Goal: Task Accomplishment & Management: Manage account settings

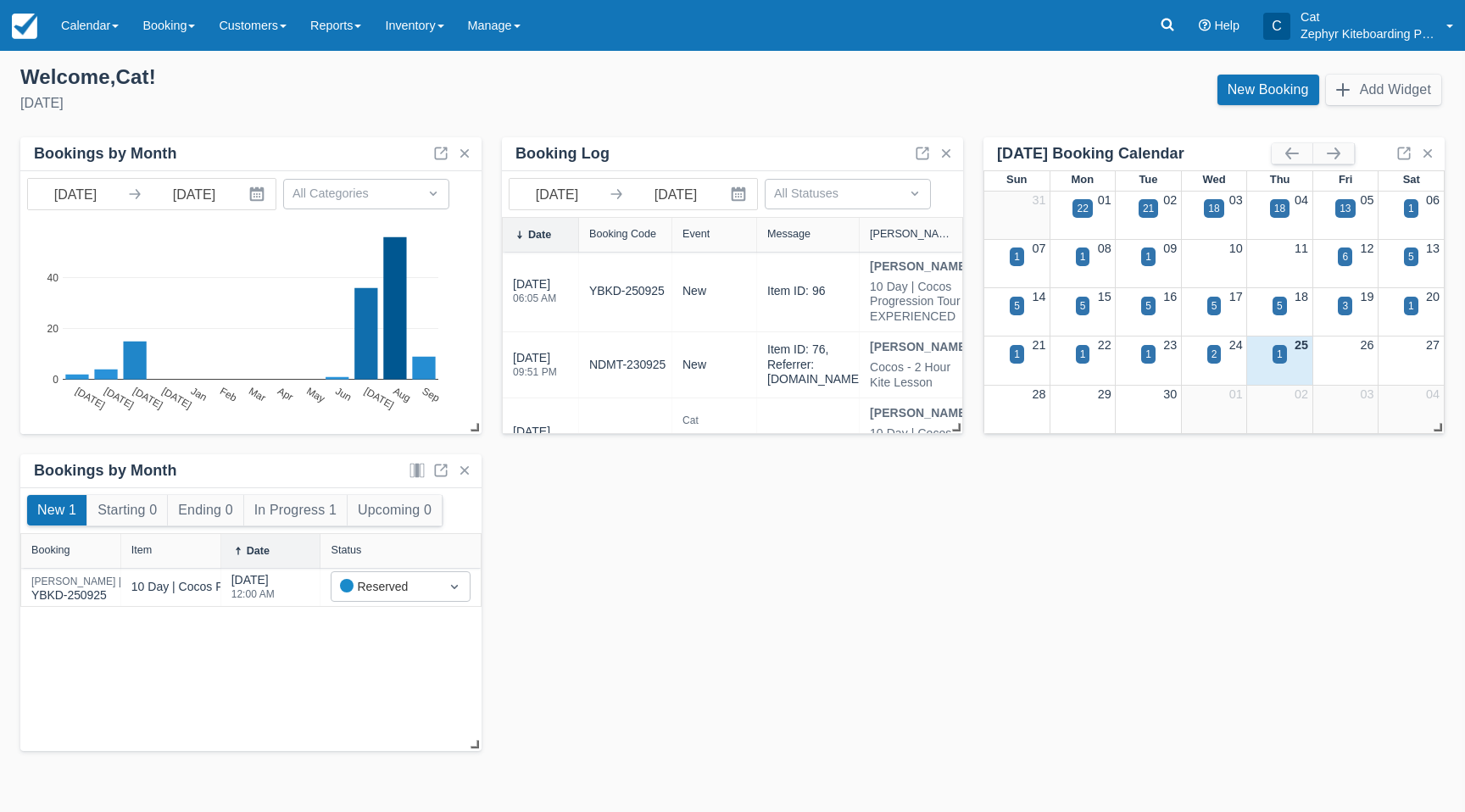
scroll to position [125, 0]
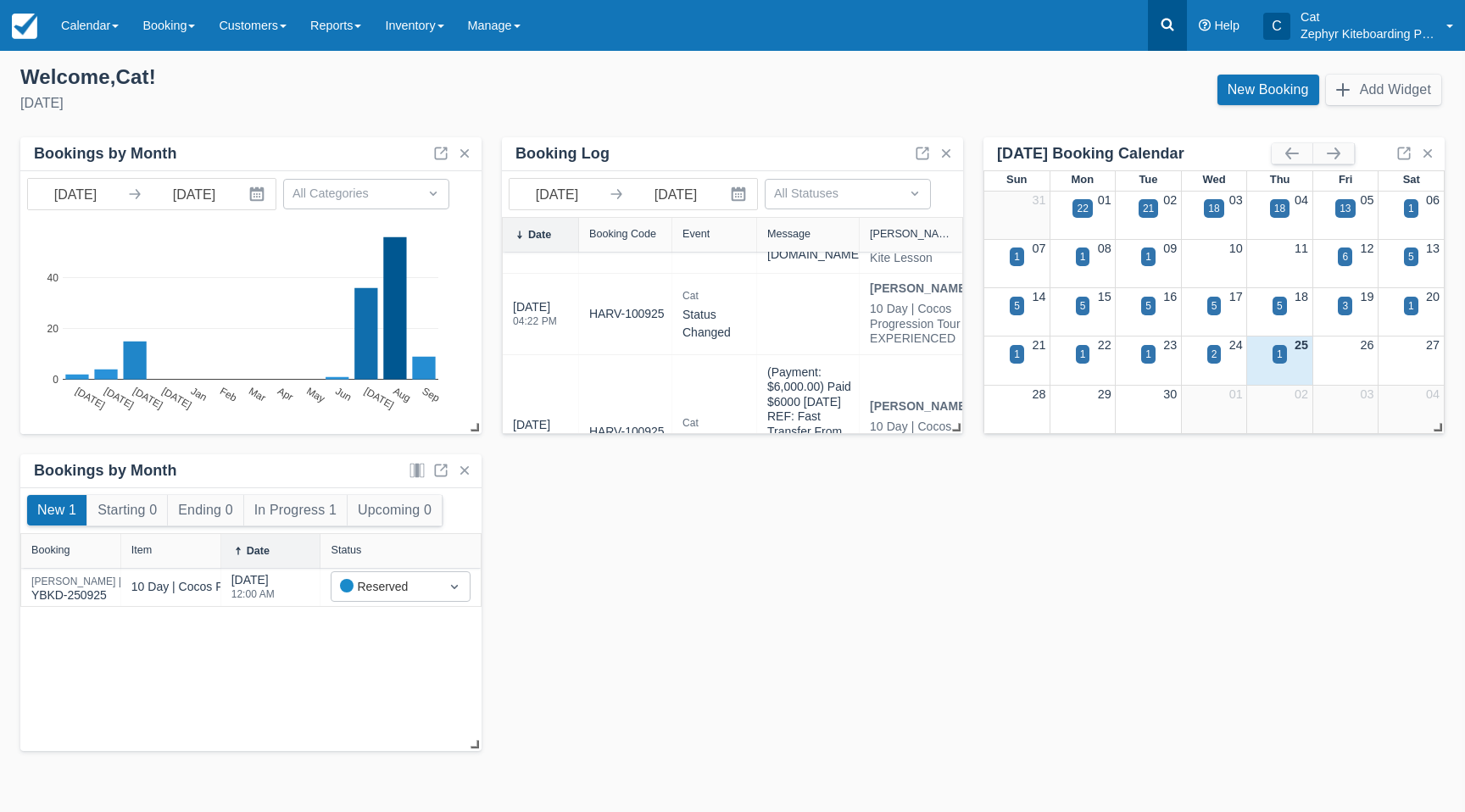
click at [1174, 29] on icon at bounding box center [1167, 24] width 17 height 17
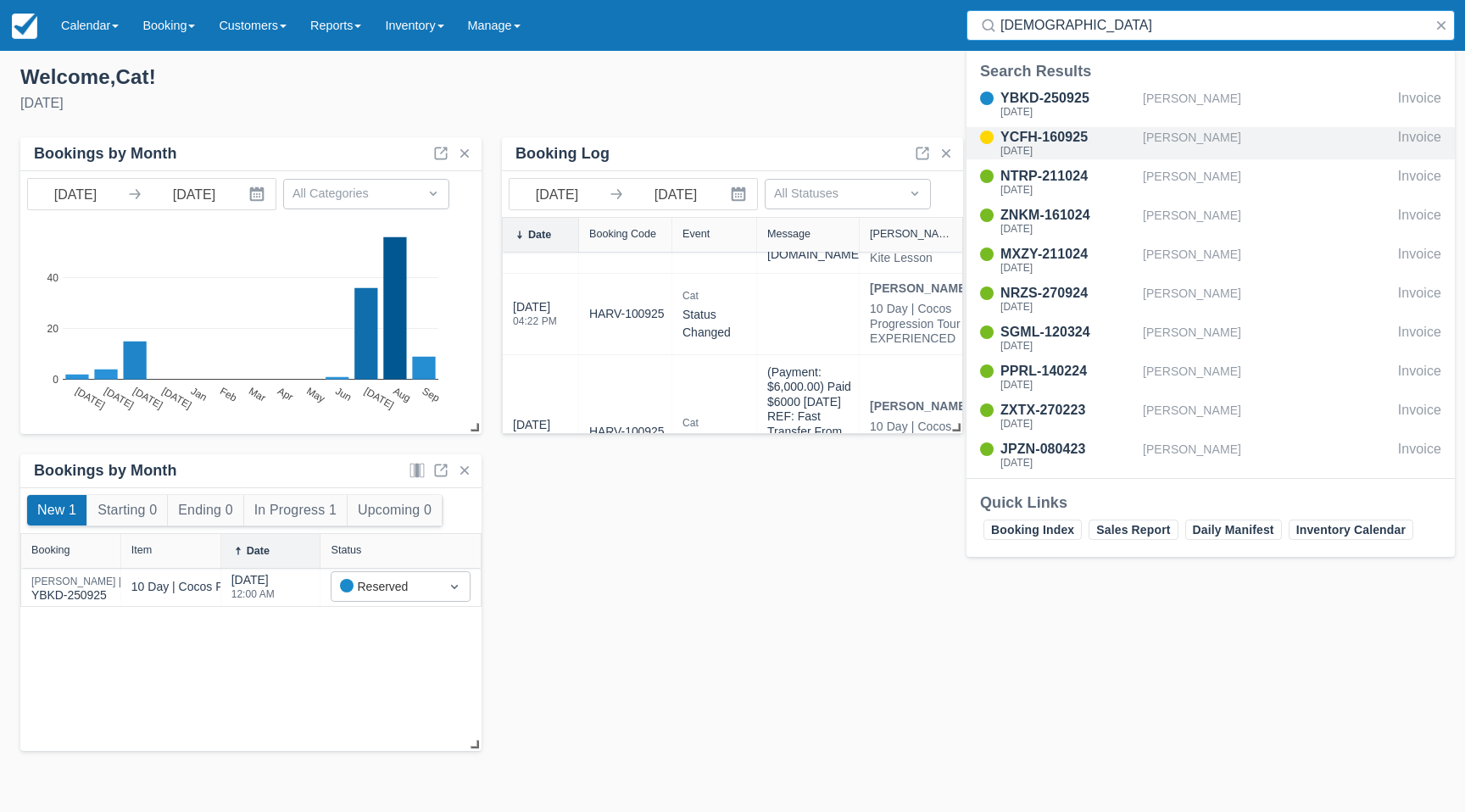
type input "christ"
click at [1003, 141] on div "YCFH-160925" at bounding box center [1068, 137] width 136 height 21
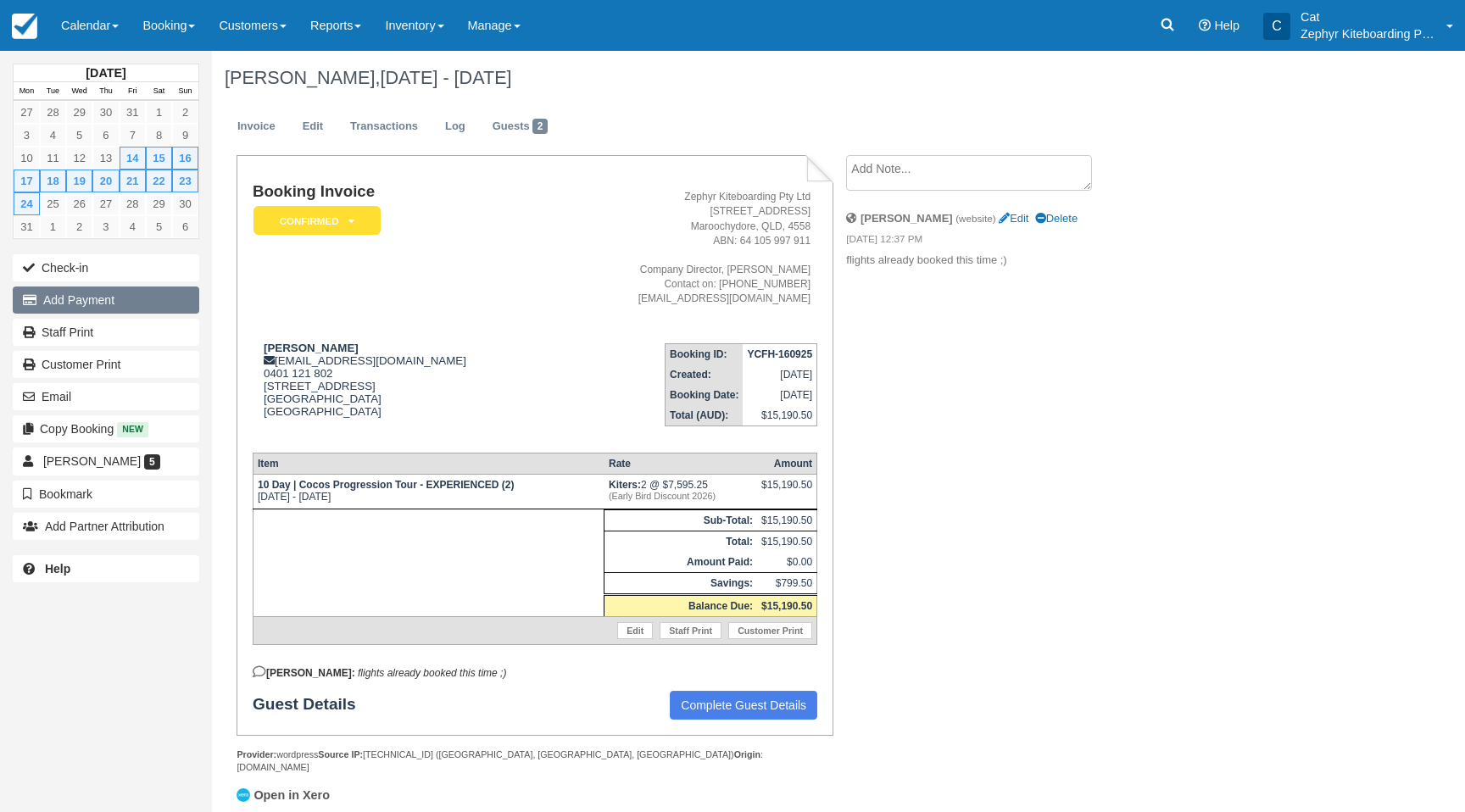
click at [104, 302] on button "Add Payment" at bounding box center [105, 300] width 186 height 28
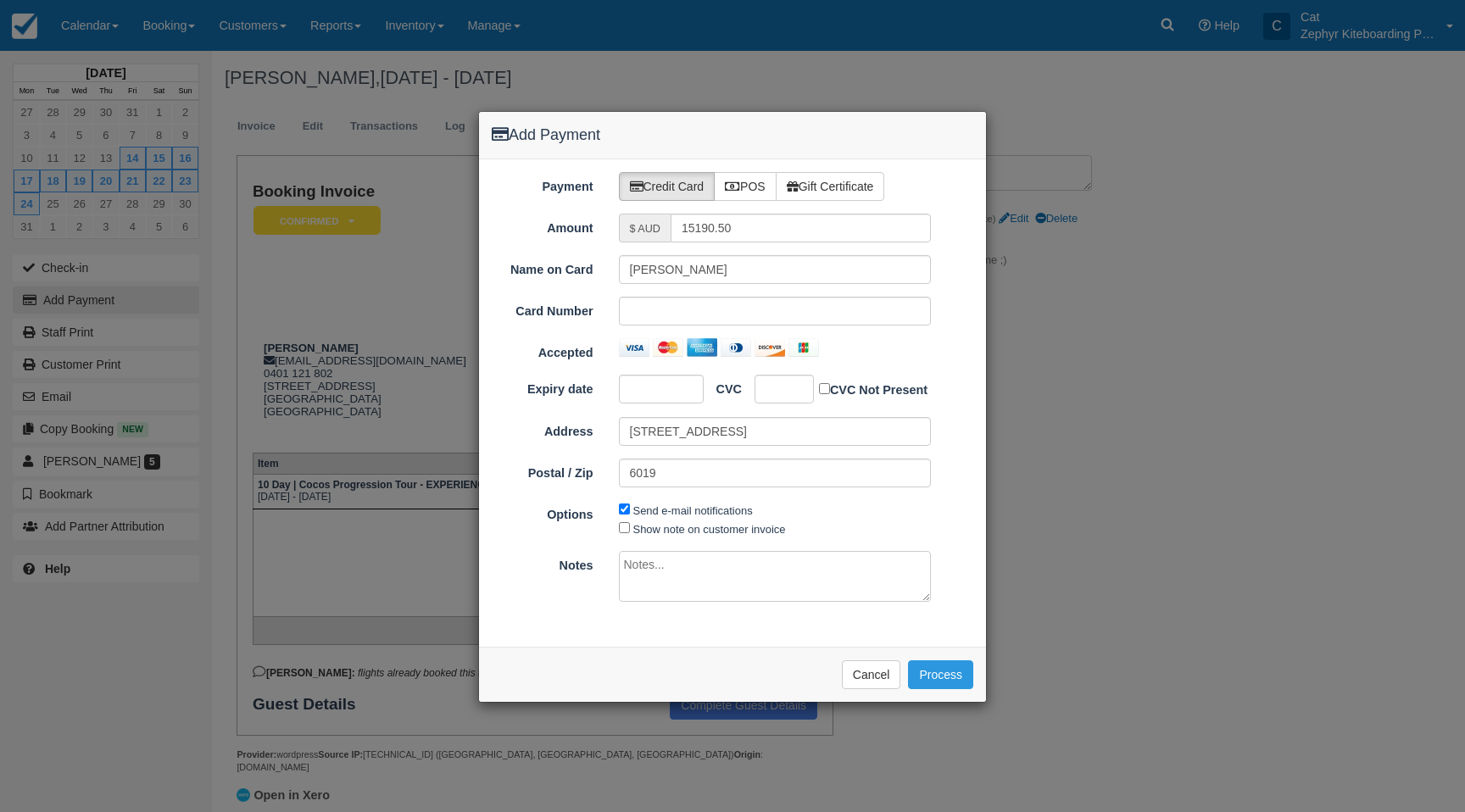
type input "27/09/25"
click at [746, 189] on label "POS" at bounding box center [745, 186] width 63 height 29
radio input "true"
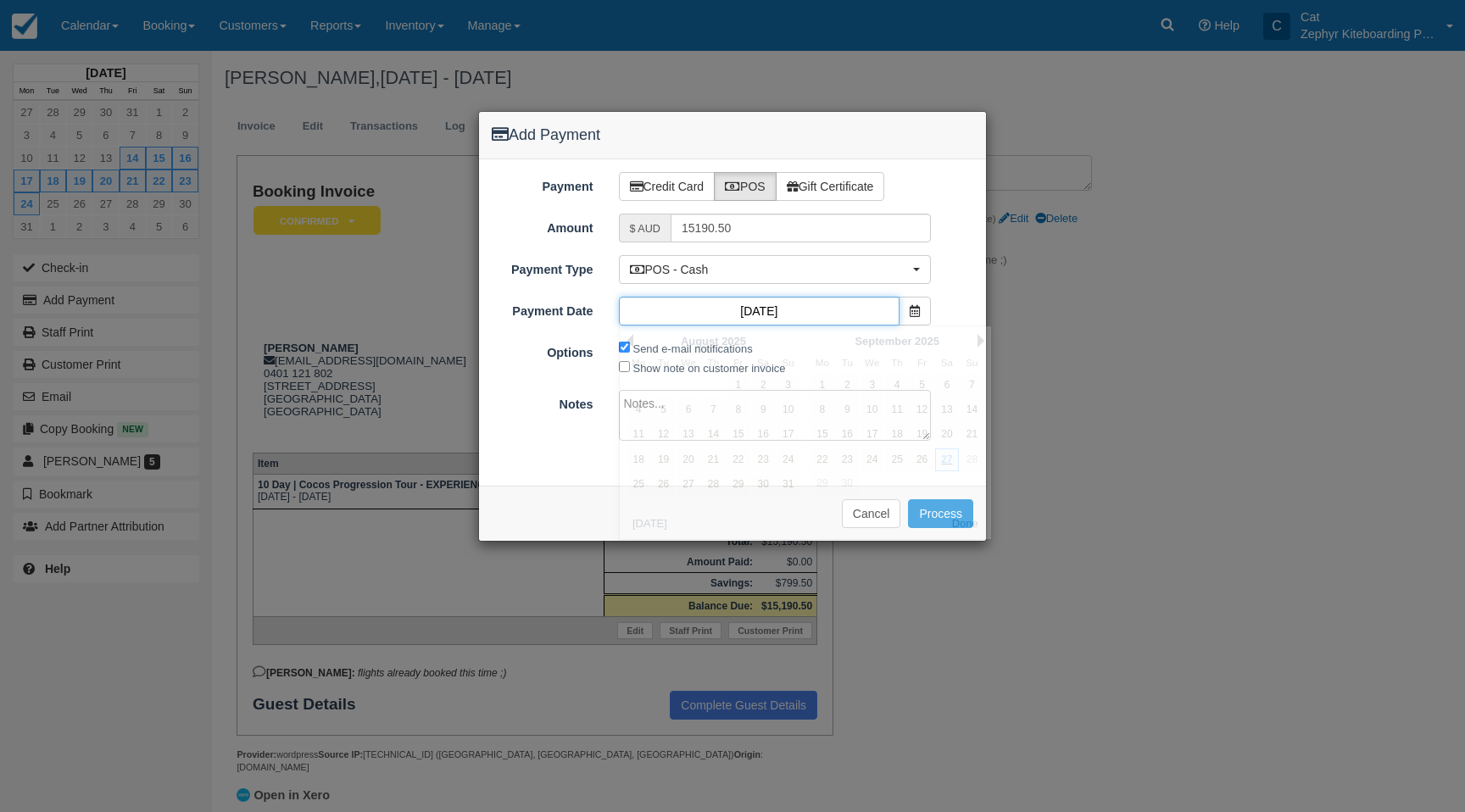
click at [887, 310] on input "27/09/25" at bounding box center [760, 310] width 282 height 29
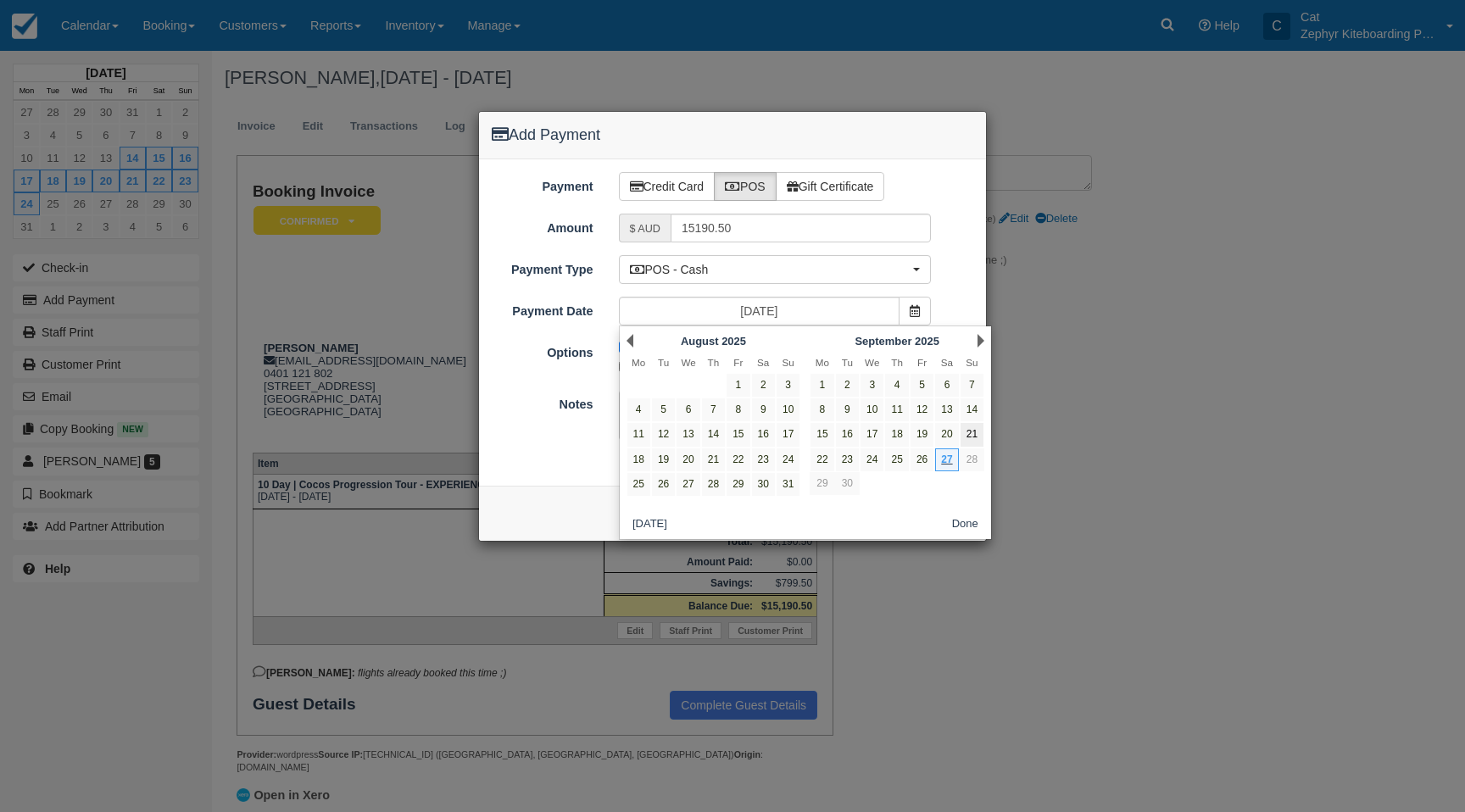
click at [968, 433] on link "21" at bounding box center [972, 434] width 23 height 23
type input "21/09/25"
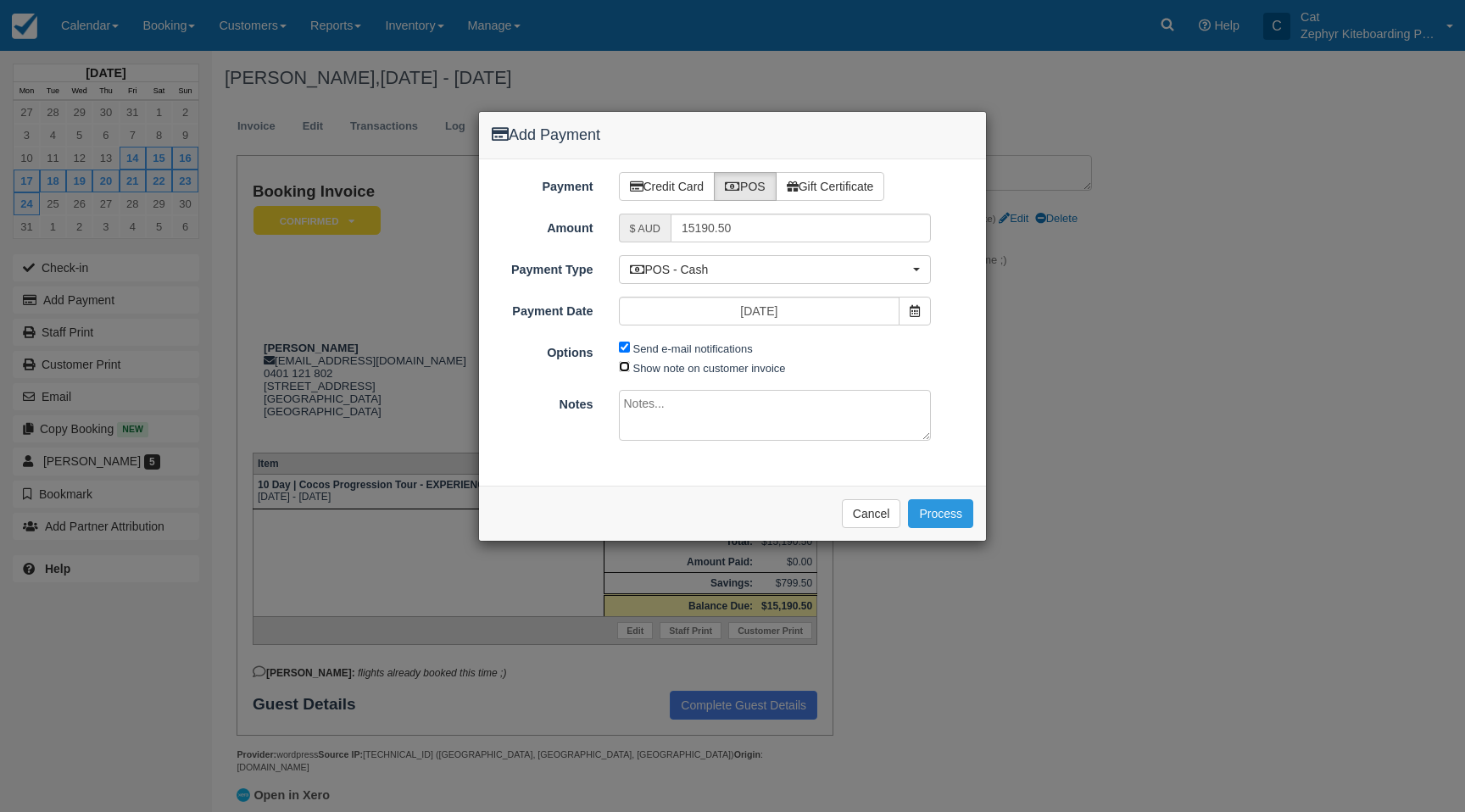
click at [620, 366] on input "Show note on customer invoice" at bounding box center [624, 366] width 11 height 11
checkbox input "true"
click at [711, 267] on span "POS - Cash" at bounding box center [770, 269] width 280 height 17
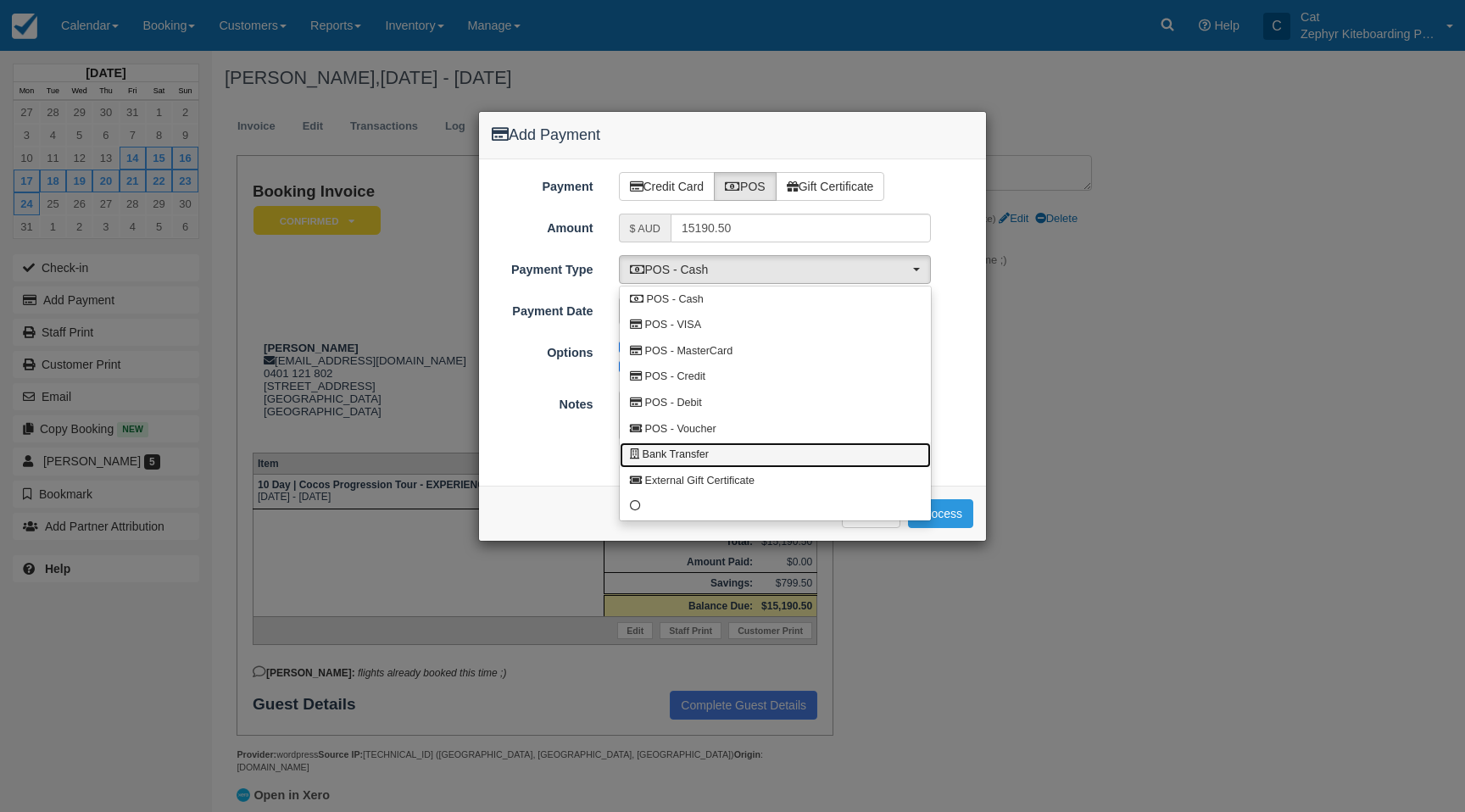
click at [685, 456] on span "Bank Transfer" at bounding box center [675, 455] width 66 height 15
select select "BANK"
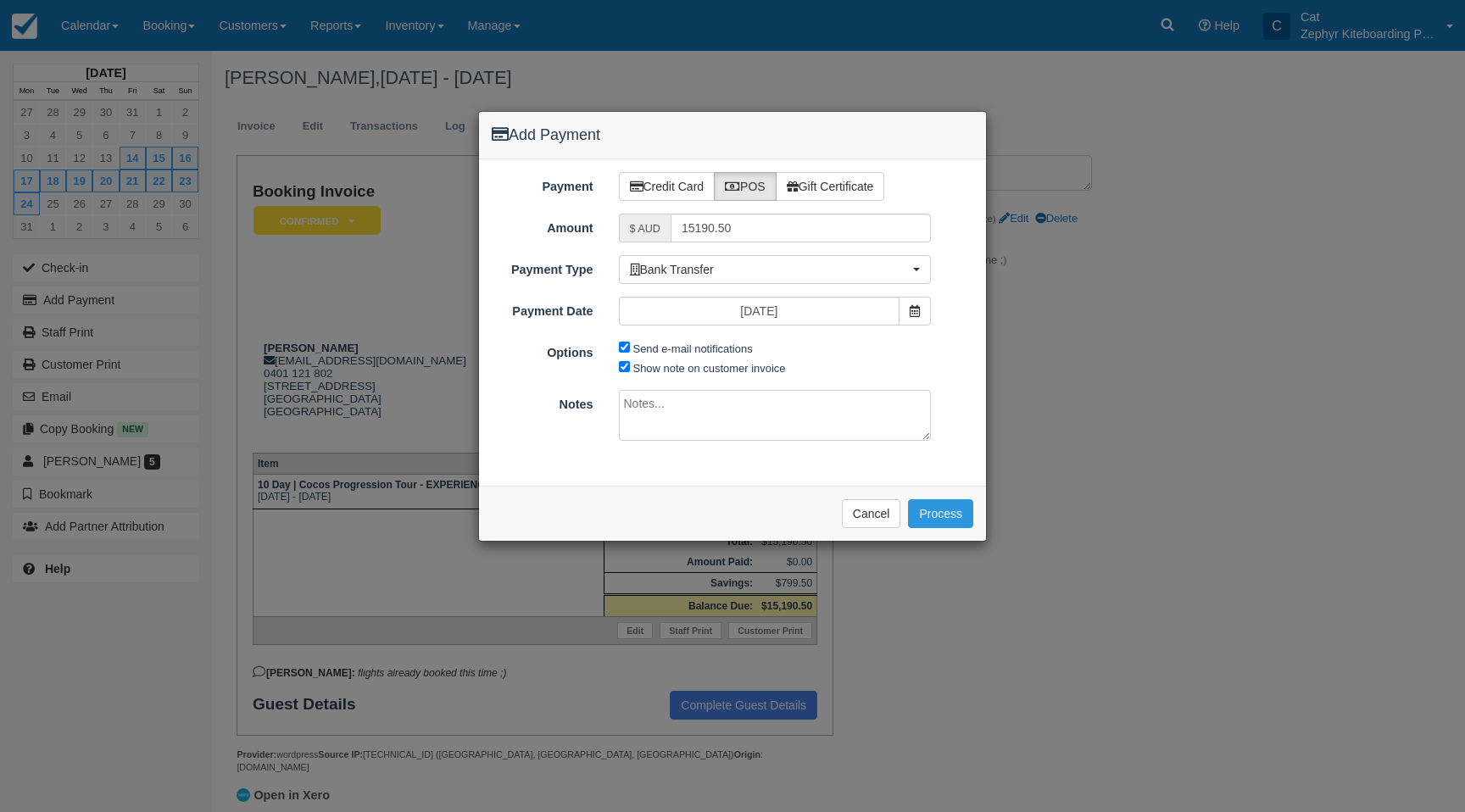
click at [656, 401] on textarea at bounding box center [776, 415] width 313 height 51
paste textarea "Fast Transfer From CHRISTINE SAVAGE NPP Cris and christine cocos2026"
click at [640, 413] on textarea "Paid $15190.50 21/9/25 REF: Fast Transfer From CHRISTINE SAVAGE NPP Cris and ch…" at bounding box center [776, 415] width 313 height 51
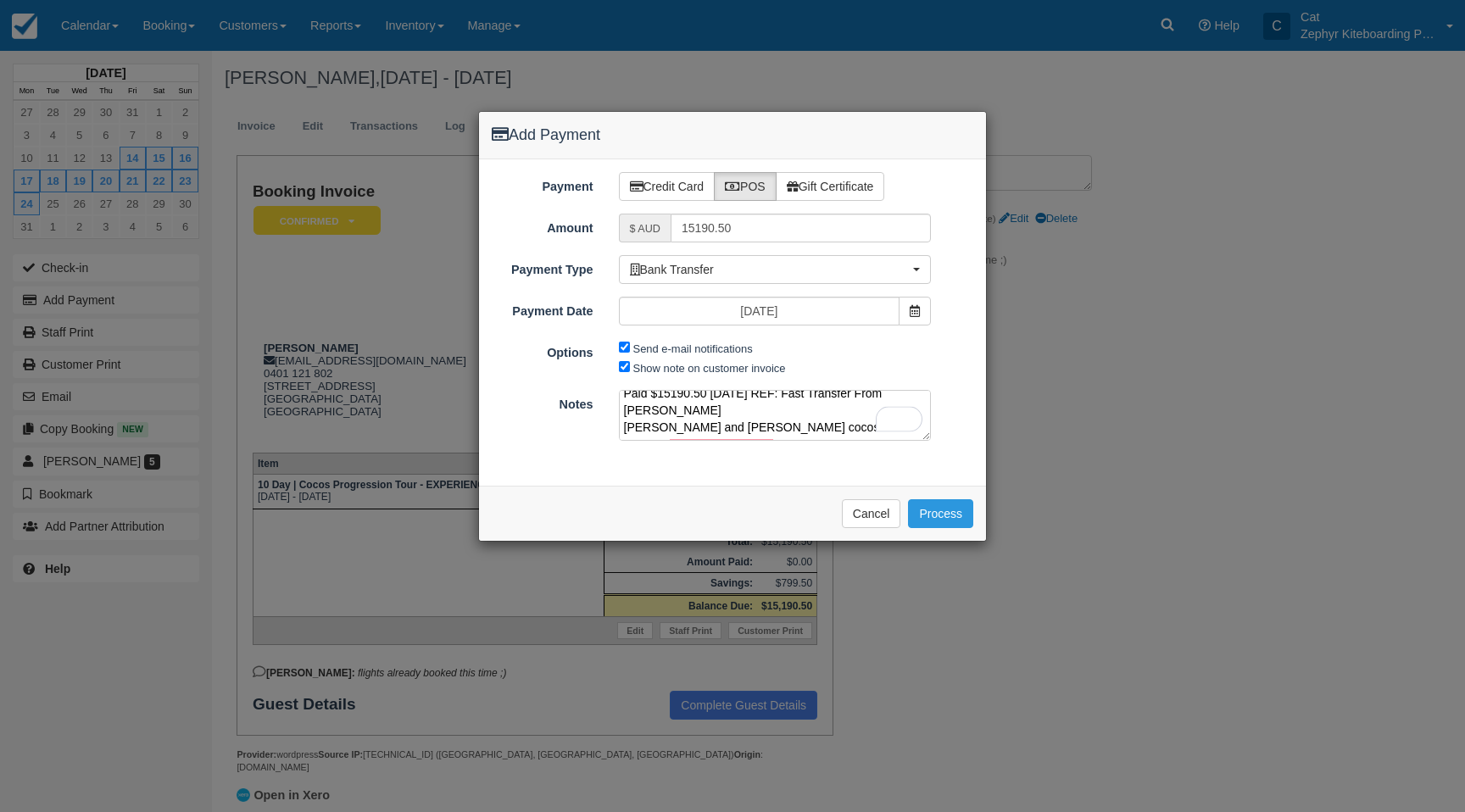
scroll to position [4, 0]
type textarea "Paid $15190.50 21/9/25 REF: Fast Transfer From CHRISTINE SAVAGE Cris and christ…"
click at [935, 511] on button "Process" at bounding box center [940, 513] width 65 height 29
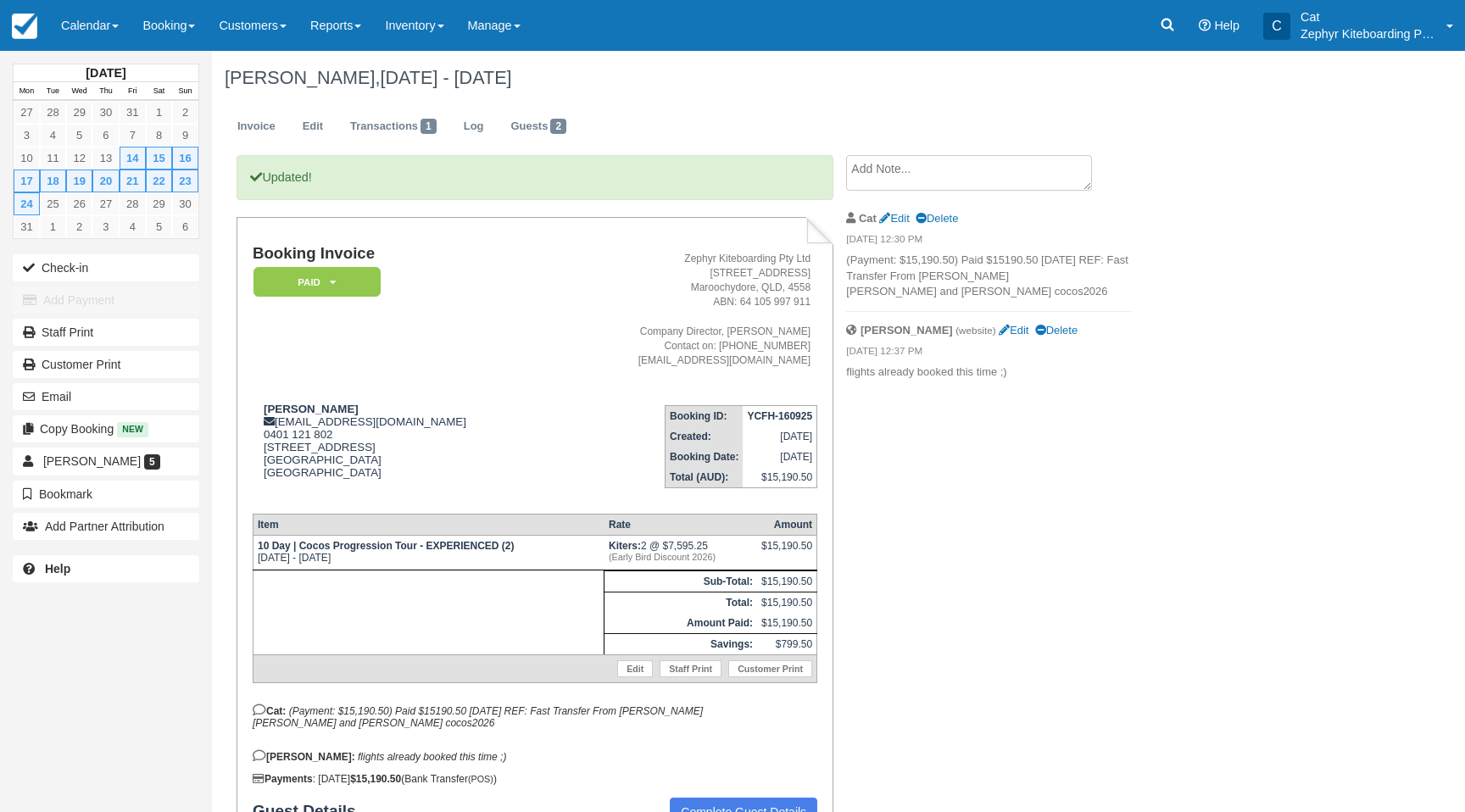
click at [760, 414] on strong "YCFH-160925" at bounding box center [780, 416] width 65 height 12
copy tbody "YCFH-160925"
click at [26, 19] on img at bounding box center [25, 27] width 26 height 26
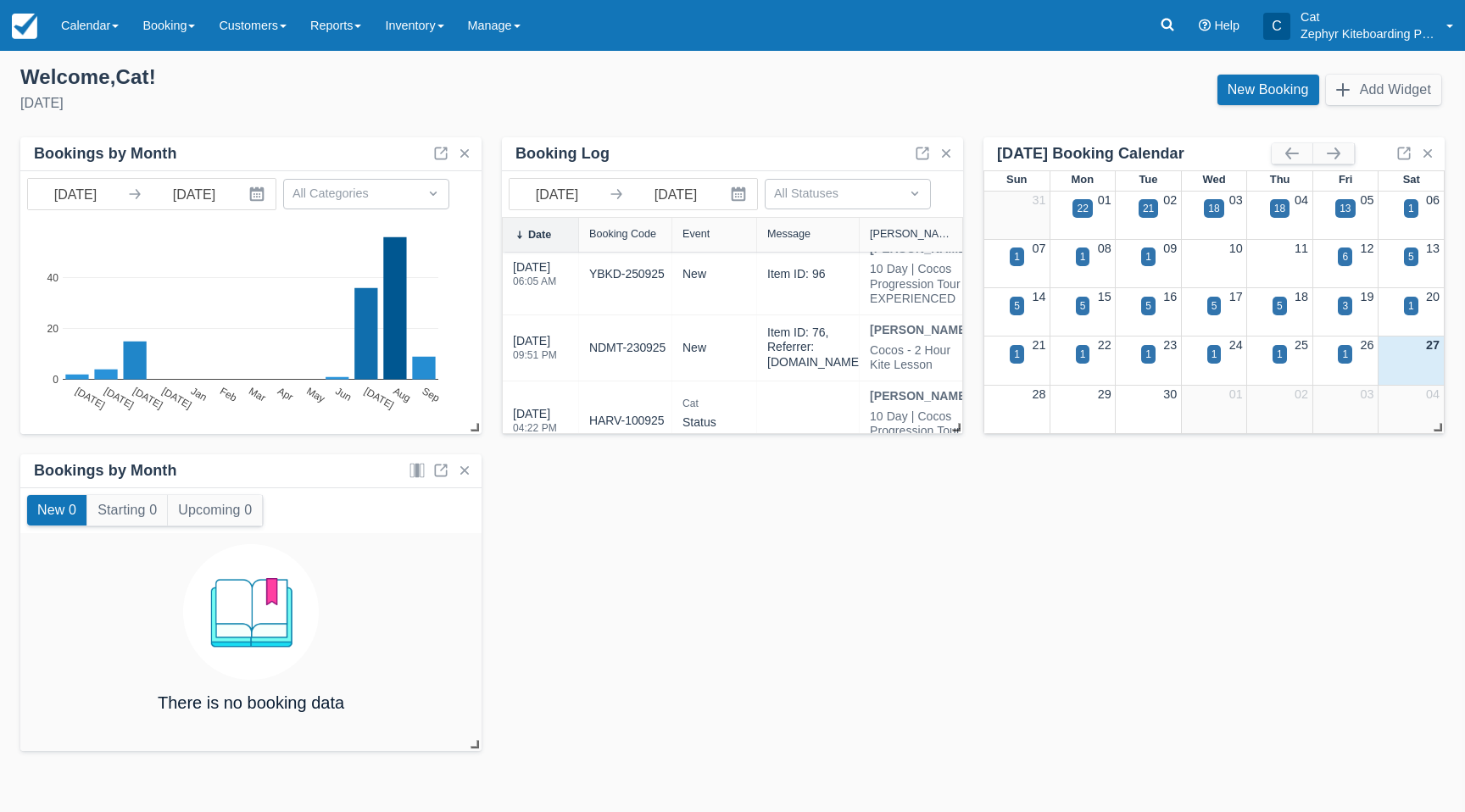
scroll to position [339, 0]
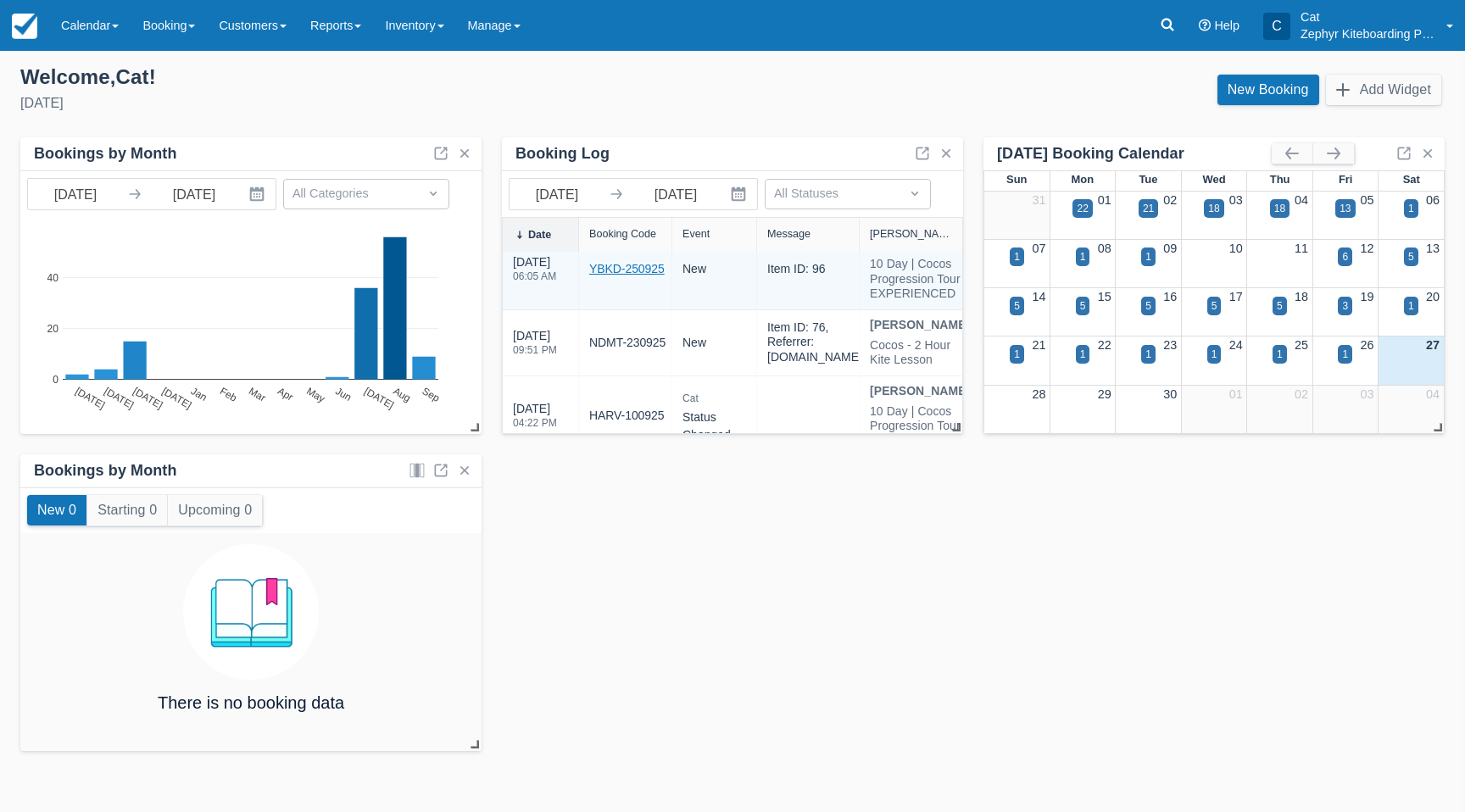
click at [634, 278] on link "YBKD-250925" at bounding box center [626, 269] width 76 height 18
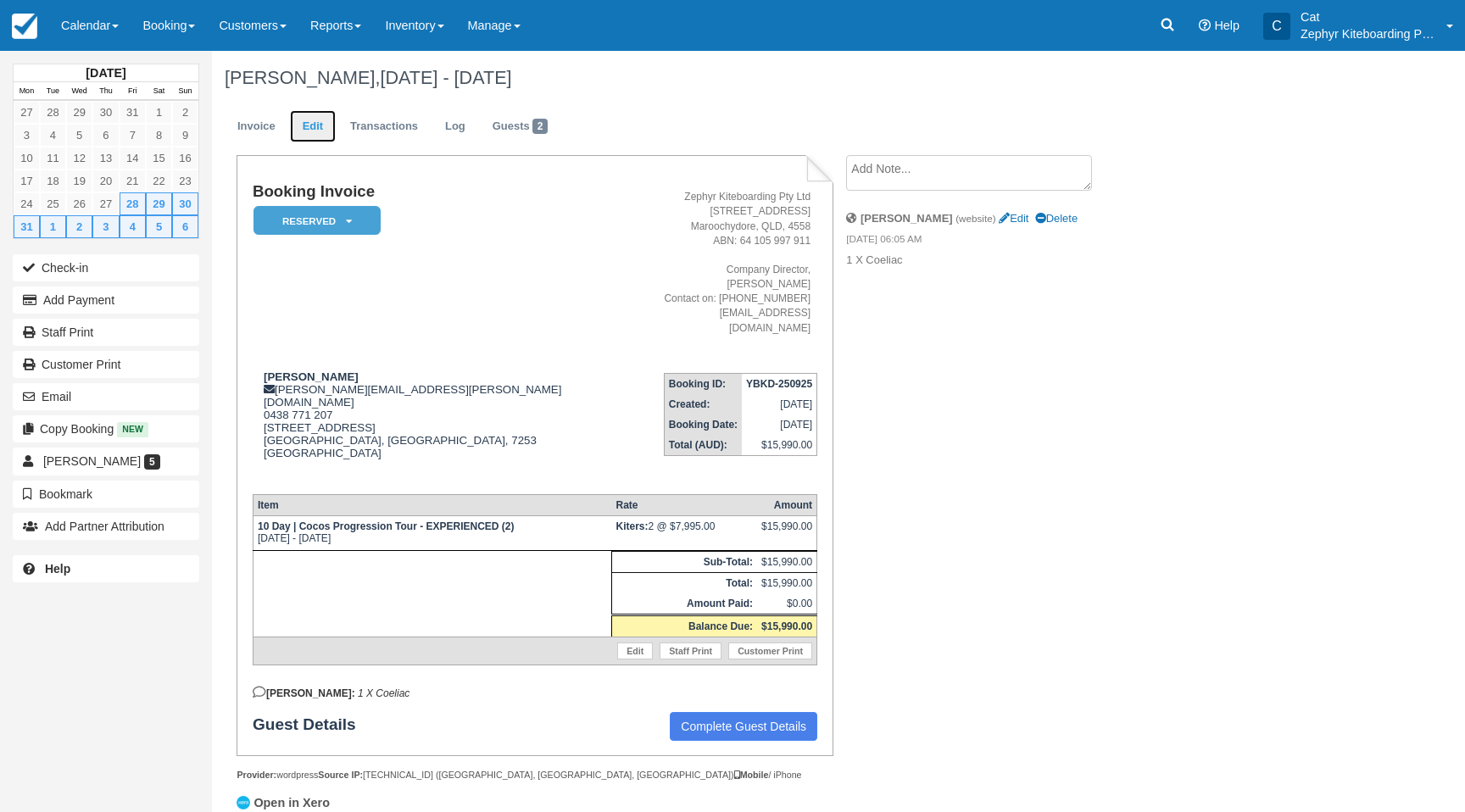
click at [308, 136] on link "Edit" at bounding box center [312, 127] width 45 height 33
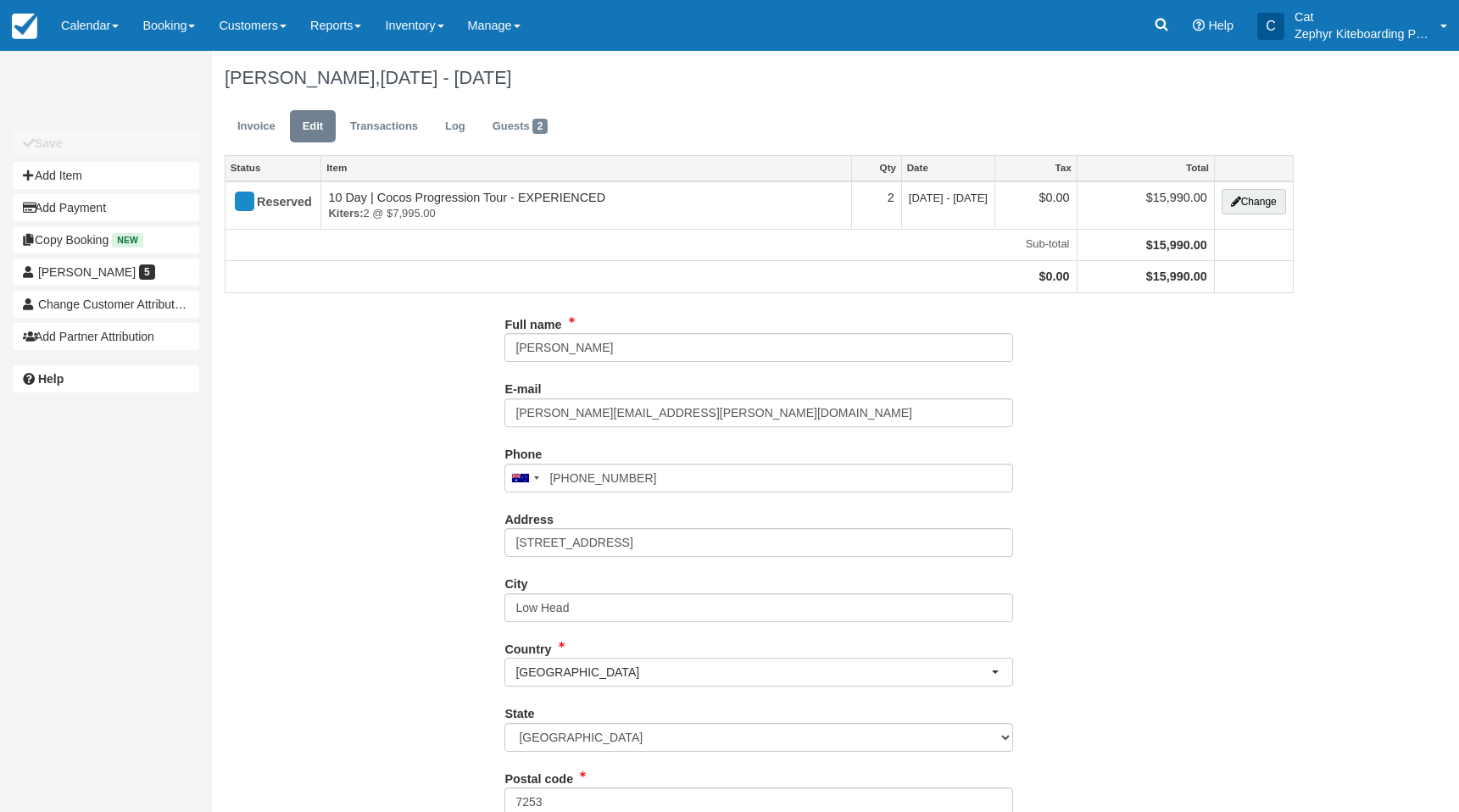
type input "0438 771 207"
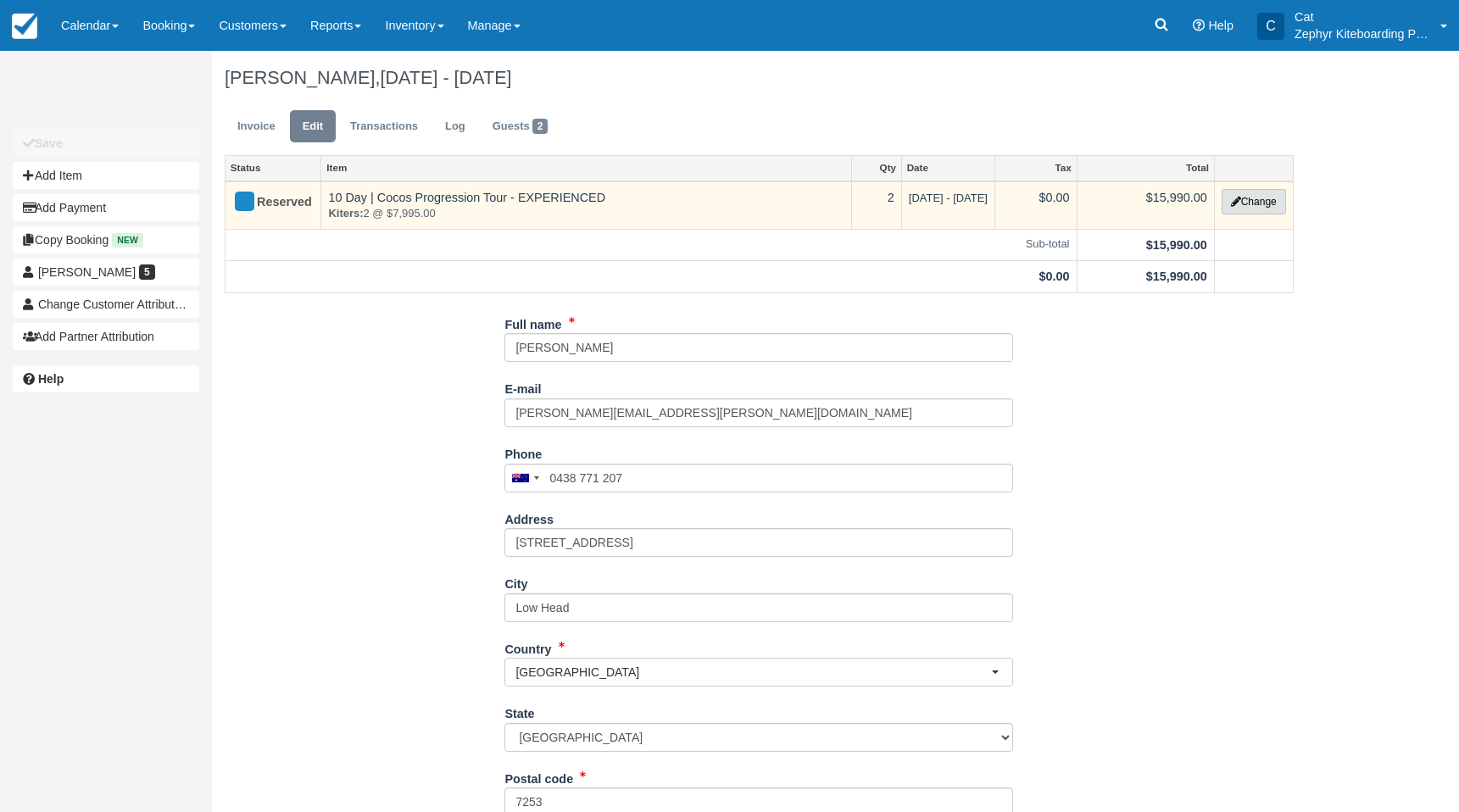
click at [1244, 196] on button "Change" at bounding box center [1253, 202] width 64 height 26
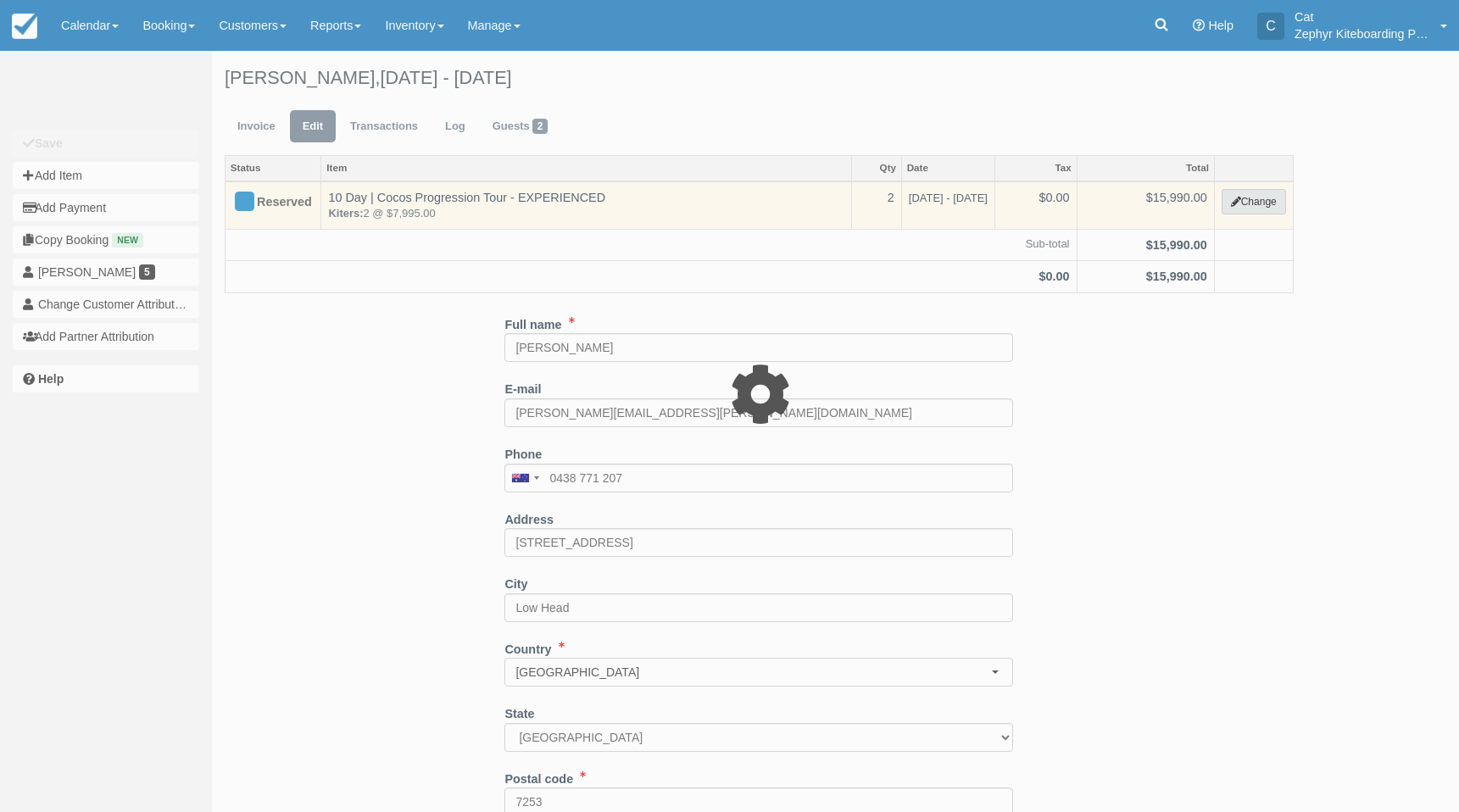
type input "15990.00"
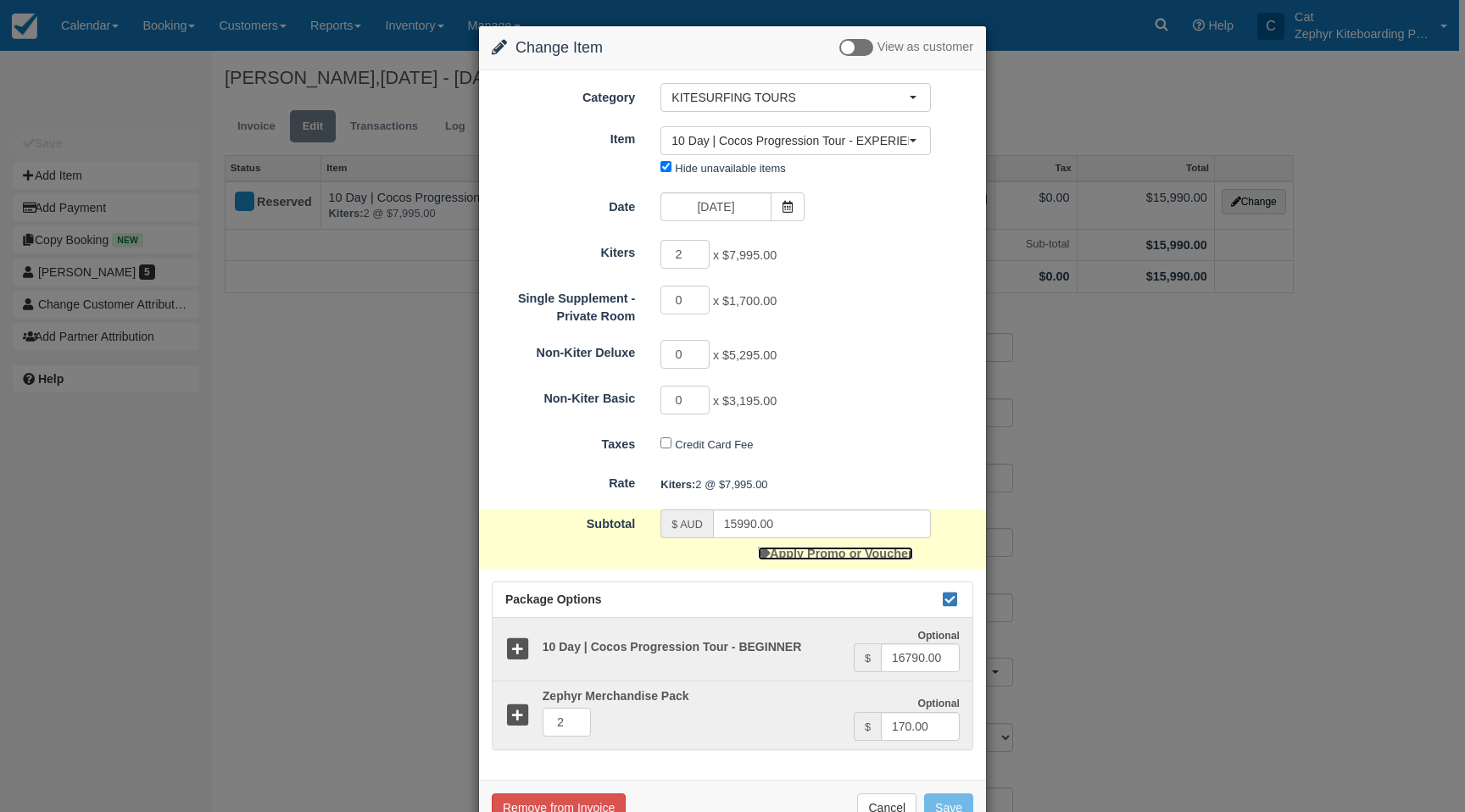
click at [831, 558] on link "Apply Promo or Voucher" at bounding box center [835, 553] width 155 height 14
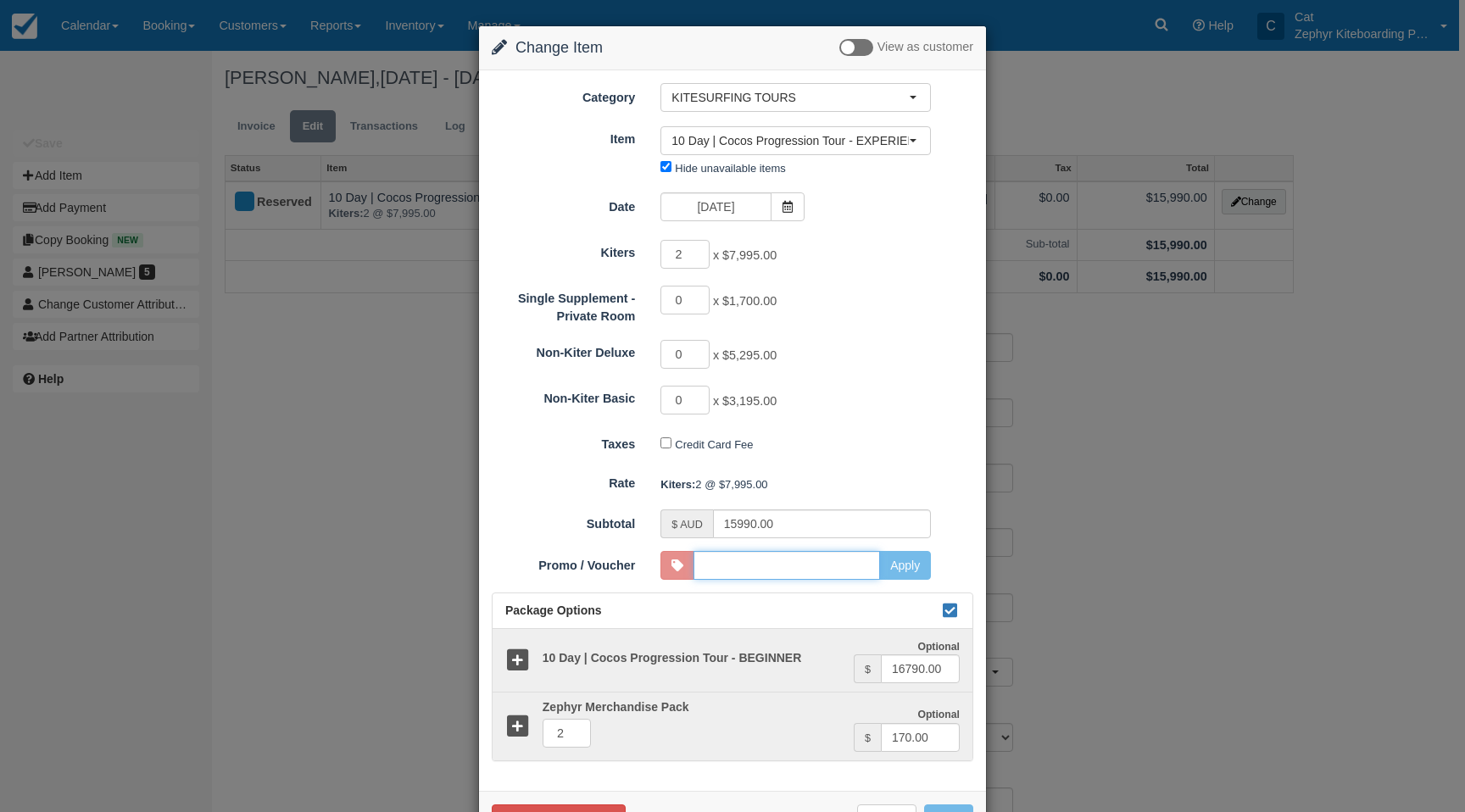
type input "COCOS2026"
click at [901, 560] on button "Apply" at bounding box center [905, 565] width 52 height 29
type input "15190.50"
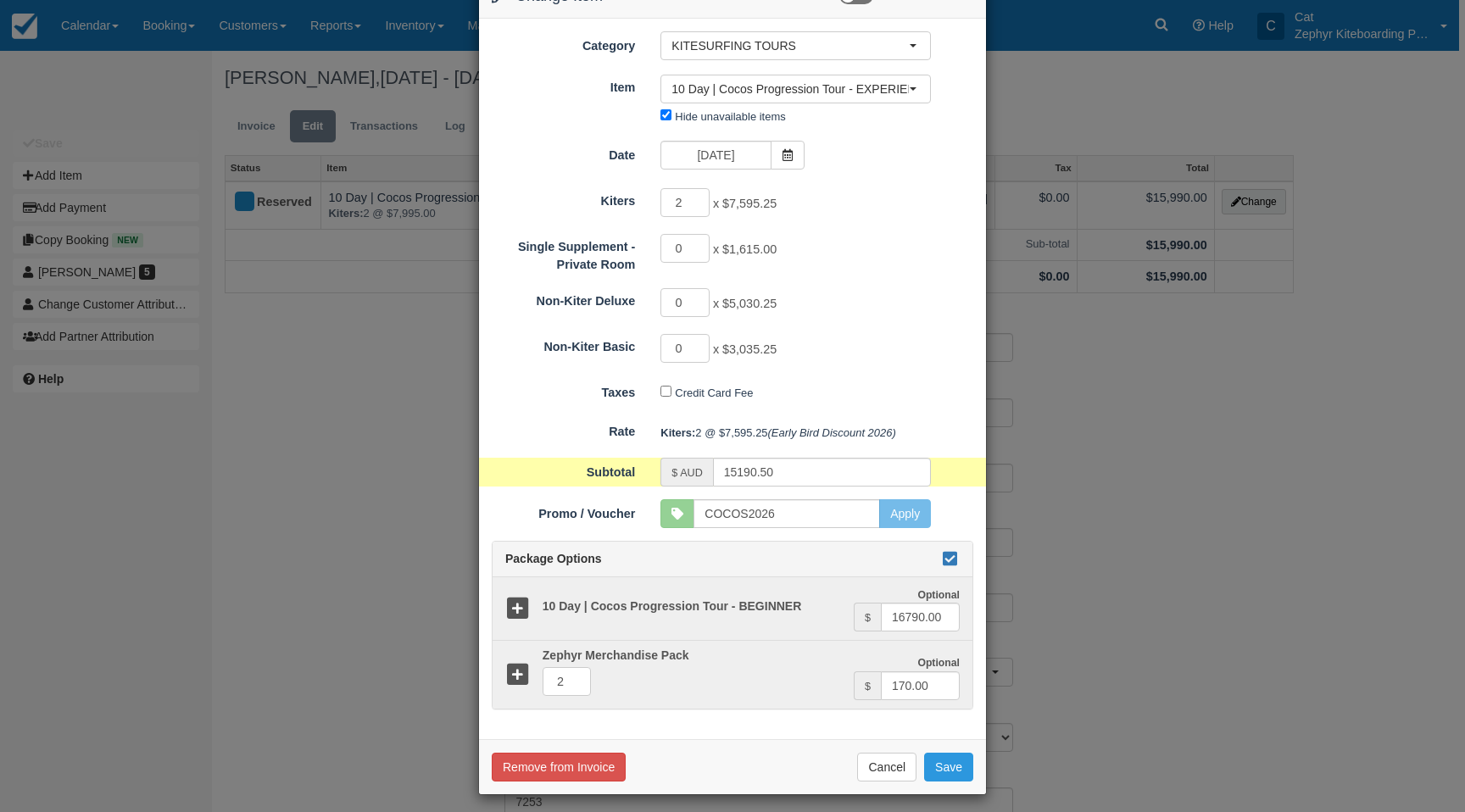
scroll to position [60, 0]
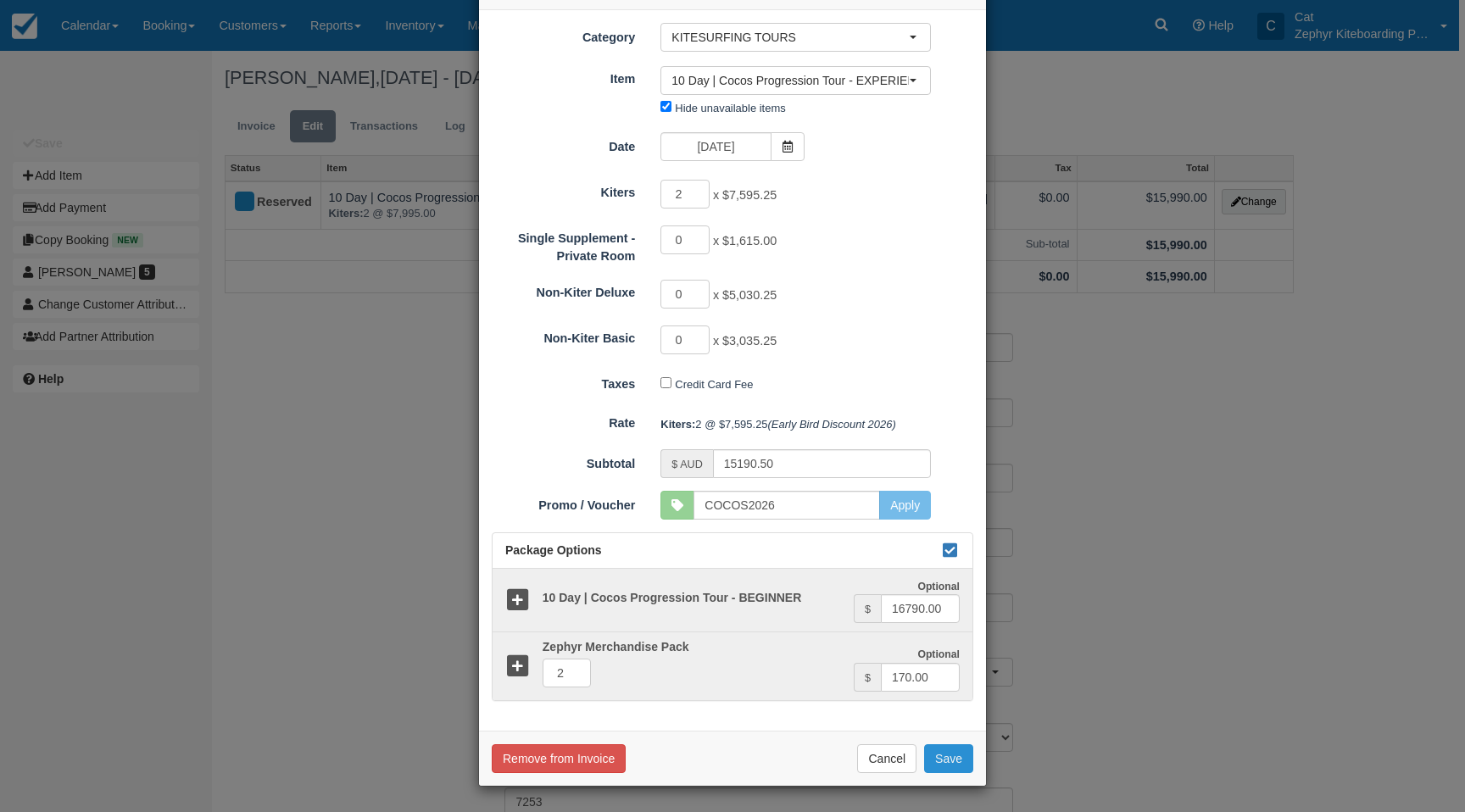
click at [940, 754] on button "Save" at bounding box center [948, 758] width 49 height 29
checkbox input "false"
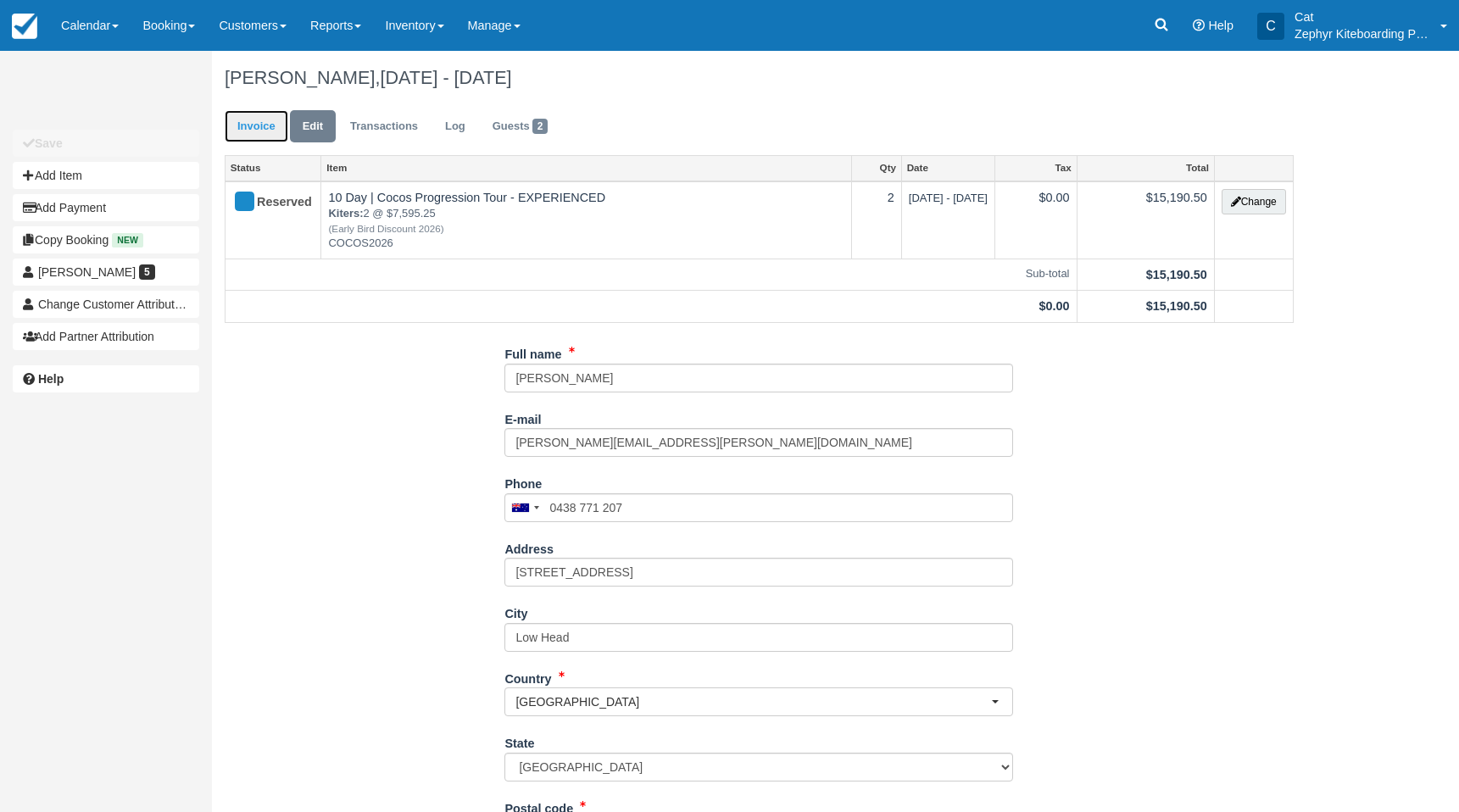
click at [264, 131] on link "Invoice" at bounding box center [256, 127] width 64 height 33
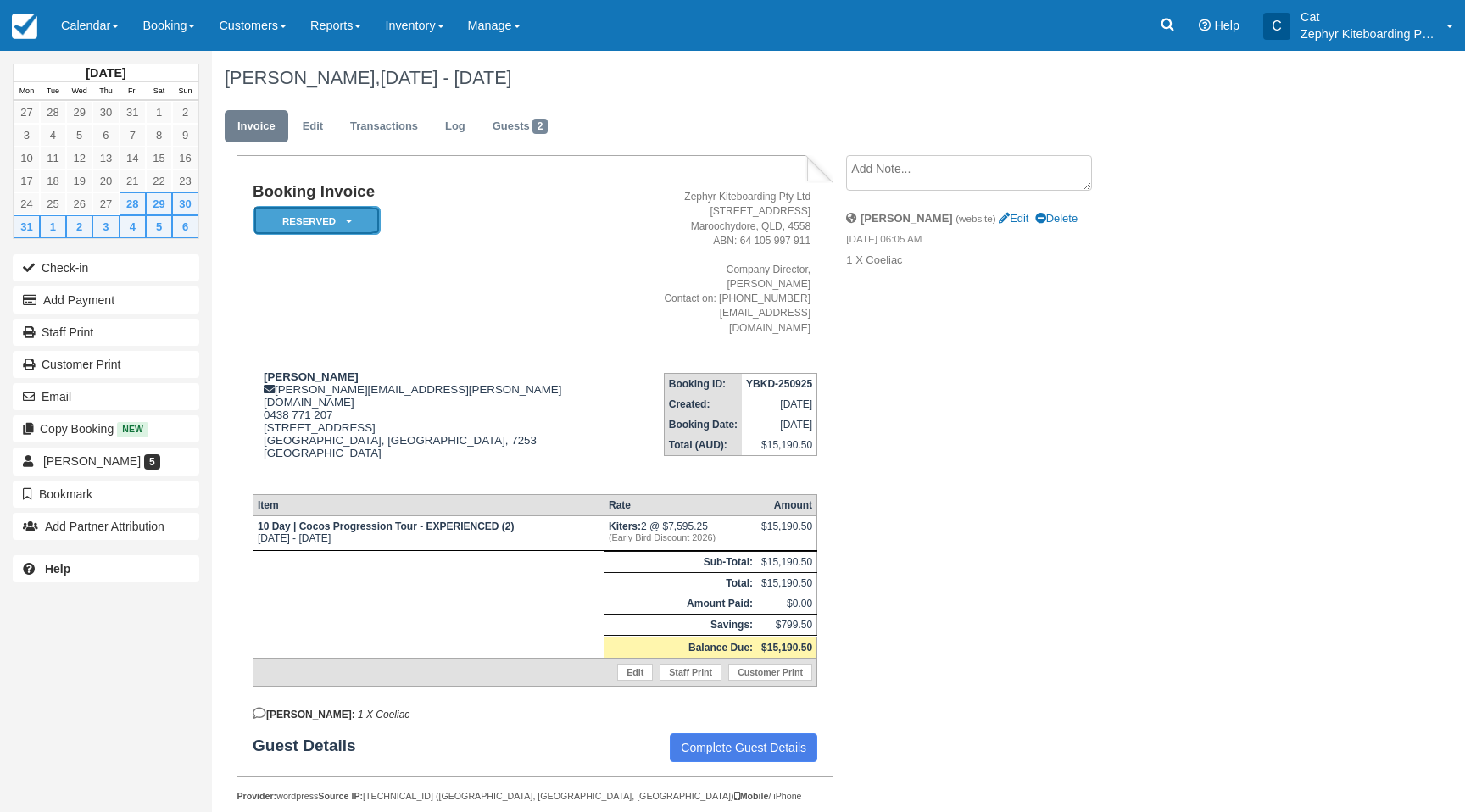
click at [353, 230] on em "Reserved" at bounding box center [316, 220] width 127 height 30
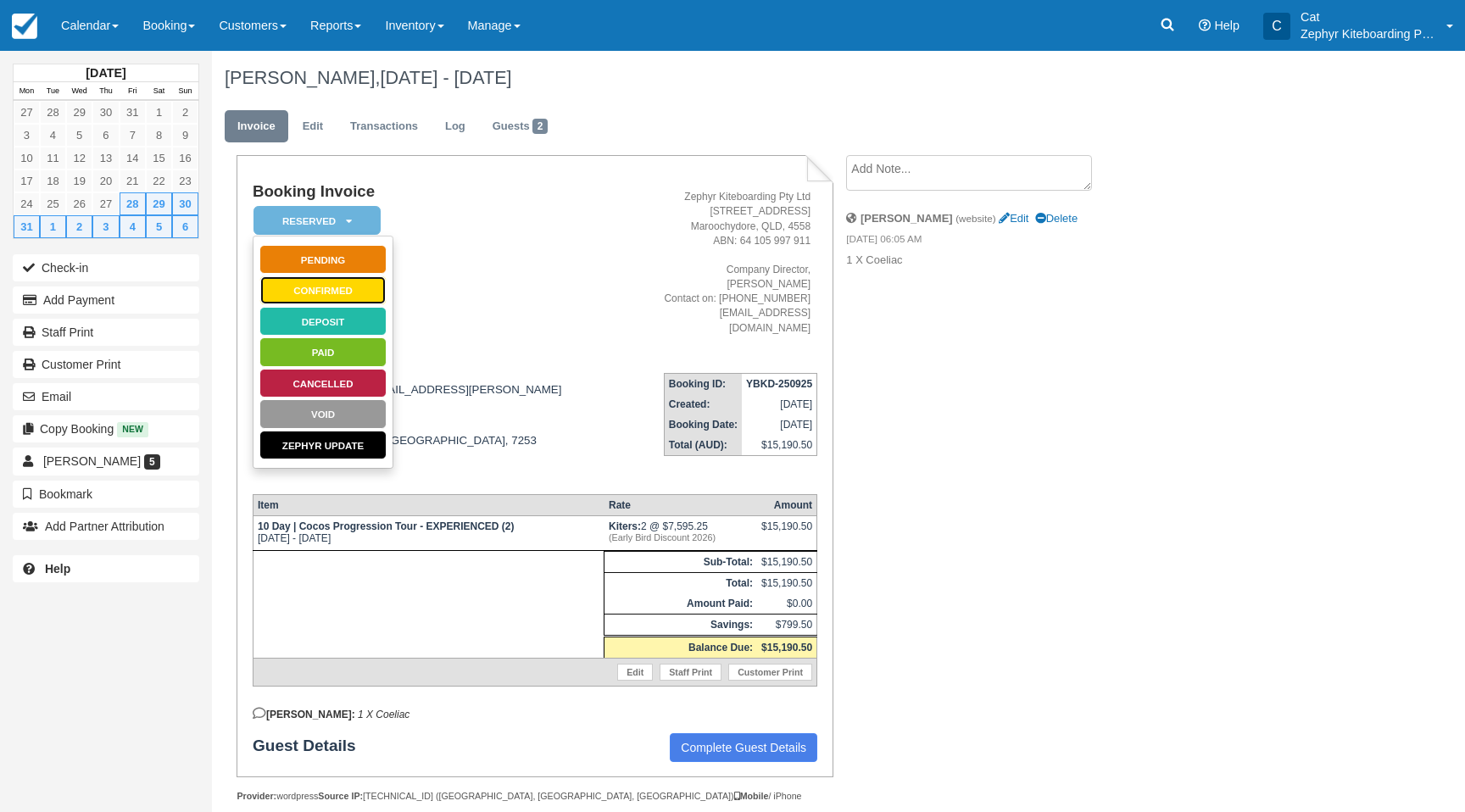
click at [328, 291] on link "Confirmed" at bounding box center [322, 290] width 127 height 30
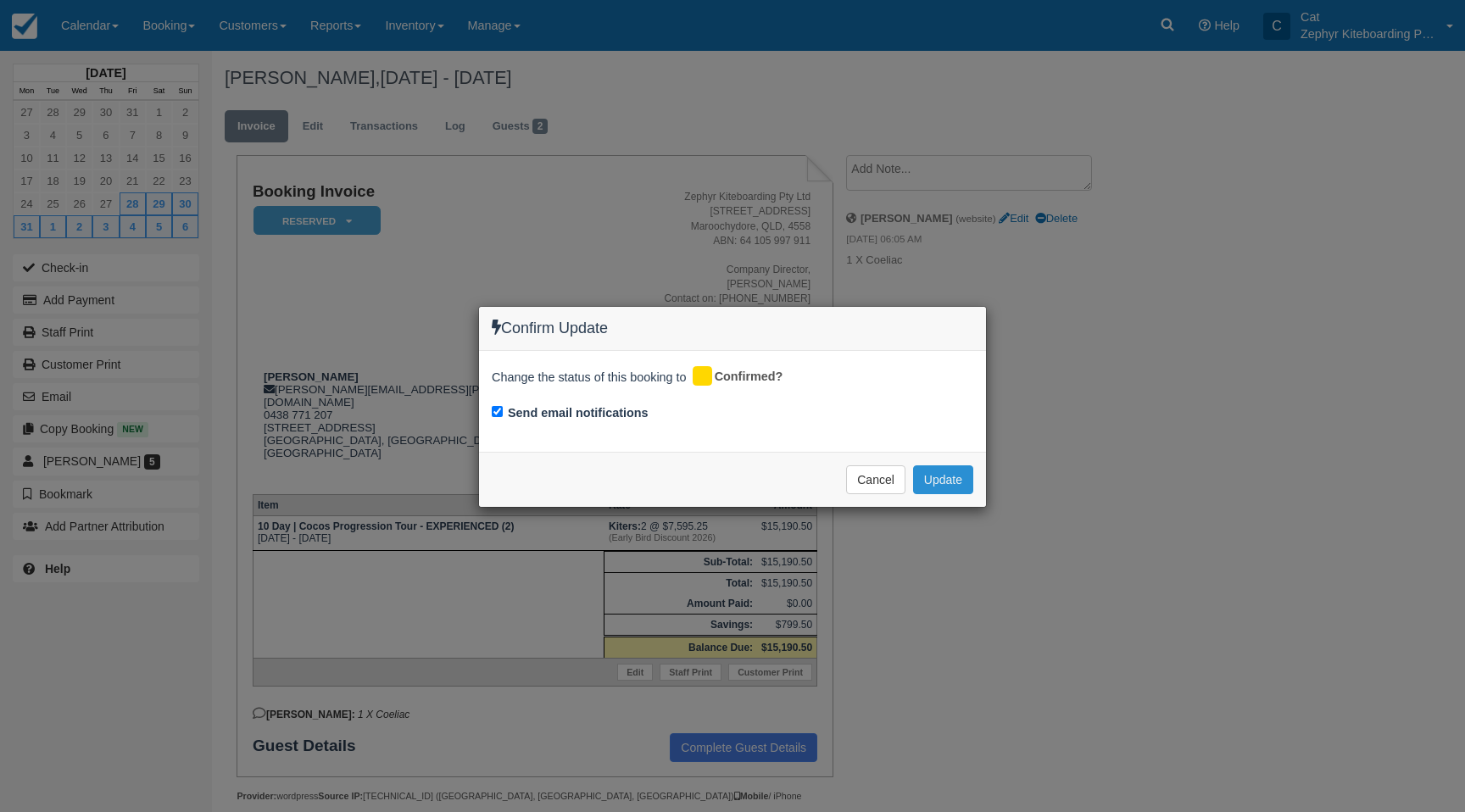
click at [936, 477] on button "Update" at bounding box center [942, 479] width 60 height 29
